Goal: Task Accomplishment & Management: Use online tool/utility

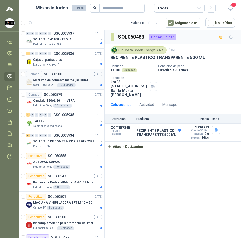
scroll to position [227, 0]
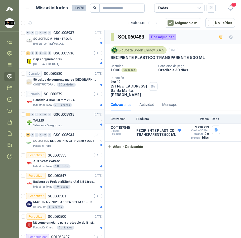
click at [76, 120] on div "TALLER" at bounding box center [65, 120] width 65 height 6
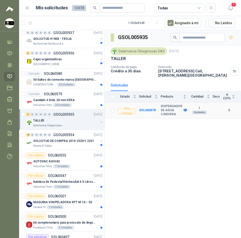
click at [166, 104] on b "DISPENSADOR DE AGUA C/NEVERA" at bounding box center [172, 110] width 22 height 12
copy div "DISPENSADOR DE AGUA C/NEVERA"
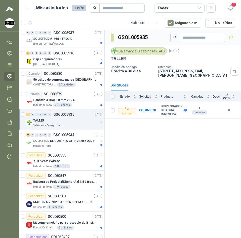
click at [191, 122] on div "GSOL005935 Salamanca Oleaginosas SAS 8 oct, 2025 TALLER Condición de pago Crédi…" at bounding box center [173, 134] width 136 height 209
click at [74, 118] on div "TALLER" at bounding box center [65, 120] width 65 height 6
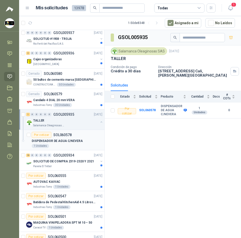
click at [71, 138] on p "DISPENSADOR DE AGUA C/NEVERA" at bounding box center [57, 140] width 51 height 5
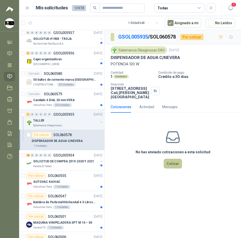
click at [174, 160] on button "Cotizar" at bounding box center [173, 164] width 18 height 10
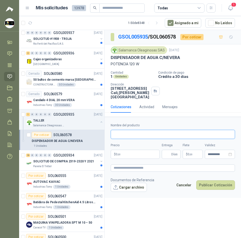
click at [133, 133] on input "Nombre del producto" at bounding box center [173, 134] width 124 height 9
click at [147, 137] on input "Nombre del producto" at bounding box center [173, 134] width 124 height 9
paste input "**********"
type input "**********"
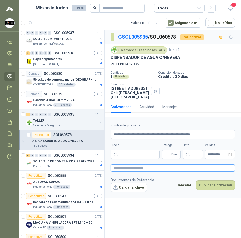
click at [153, 170] on textarea at bounding box center [173, 167] width 124 height 7
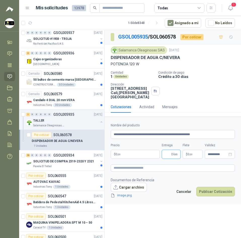
click at [168, 153] on input "Entrega" at bounding box center [168, 154] width 6 height 9
type input "*"
click at [170, 187] on footer "Documentos de Referencia Cargar archivo image.png image.png Cancelar Publicar C…" at bounding box center [173, 187] width 124 height 21
click at [143, 156] on body "Sandra Delgado Soluciones Industriales D&D Inicio Chat Tareas Solicitudes Licit…" at bounding box center [120, 119] width 241 height 238
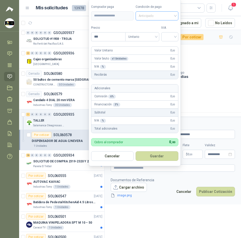
click at [162, 13] on span "Anticipado" at bounding box center [157, 16] width 37 height 8
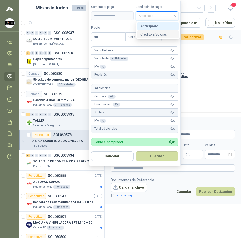
click at [159, 33] on div "Crédito a 30 días" at bounding box center [157, 34] width 35 height 6
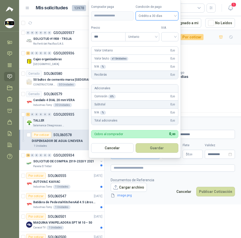
click at [195, 71] on p "Condición de pago" at bounding box center [198, 73] width 81 height 4
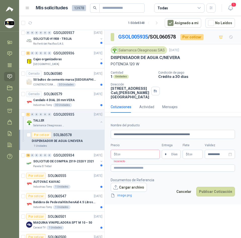
click at [138, 153] on body "Sandra Delgado Soluciones Industriales D&D Inicio Chat Tareas Solicitudes Licit…" at bounding box center [120, 119] width 241 height 238
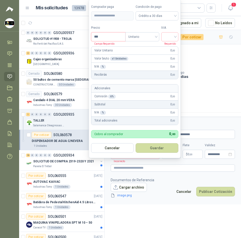
click at [117, 37] on input "***" at bounding box center [108, 36] width 34 height 9
click at [164, 38] on div at bounding box center [169, 36] width 17 height 9
type input "*********"
click at [171, 51] on div "19%" at bounding box center [170, 47] width 15 height 8
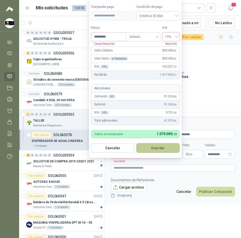
click at [165, 149] on button "Guardar" at bounding box center [157, 148] width 43 height 10
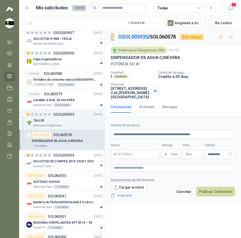
click at [193, 155] on span ",00" at bounding box center [191, 154] width 3 height 3
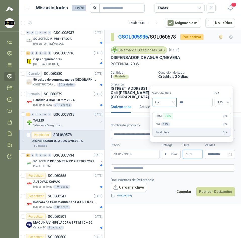
click at [172, 100] on span "Flex" at bounding box center [164, 102] width 18 height 8
click at [168, 122] on div "Incluido" at bounding box center [164, 121] width 17 height 6
click at [168, 103] on span "Incluido" at bounding box center [163, 102] width 19 height 8
click at [168, 179] on footer "Documentos de Referencia Cargar archivo image.png Cancelar Publicar Cotización" at bounding box center [173, 187] width 124 height 21
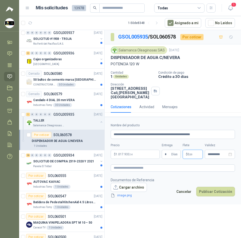
click at [192, 156] on p "$ 0 ,00" at bounding box center [193, 153] width 20 height 9
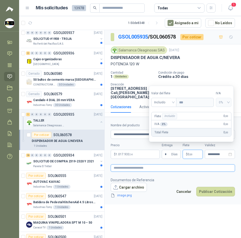
click at [173, 171] on textarea at bounding box center [173, 167] width 124 height 7
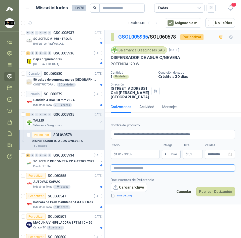
click at [139, 168] on textarea at bounding box center [173, 167] width 124 height 7
paste textarea "**********"
type textarea "**********"
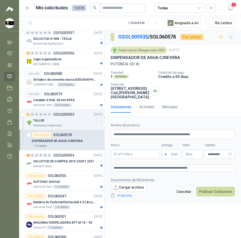
click at [177, 180] on footer "Documentos de Referencia Cargar archivo image.png Cancelar Publicar Cotización" at bounding box center [173, 187] width 124 height 21
click at [123, 196] on link "image.png" at bounding box center [131, 195] width 33 height 5
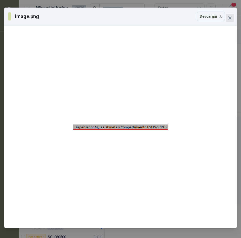
click at [231, 15] on button "Close" at bounding box center [230, 18] width 8 height 8
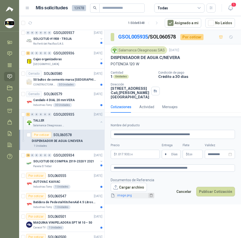
click at [151, 195] on icon "delete" at bounding box center [151, 195] width 4 height 4
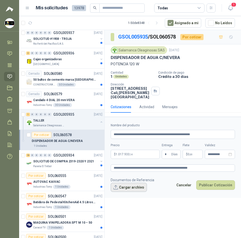
click at [132, 189] on button "Cargar archivo" at bounding box center [129, 186] width 36 height 9
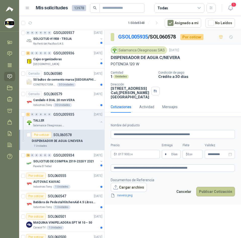
click at [215, 193] on button "Publicar Cotización" at bounding box center [215, 191] width 39 height 10
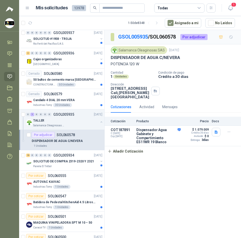
click at [140, 170] on div "GSOL005935 / SOL060578 Por adjudicar Salamanca Oleaginosas SAS 8 oct, 2025 DISP…" at bounding box center [173, 134] width 136 height 209
click at [126, 166] on div "GSOL005935 / SOL060578 Por adjudicar Salamanca Oleaginosas SAS 8 oct, 2025 DISP…" at bounding box center [173, 134] width 136 height 209
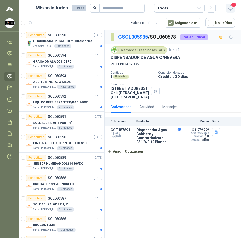
click at [228, 4] on button "1" at bounding box center [230, 8] width 9 height 9
